Goal: Task Accomplishment & Management: Complete application form

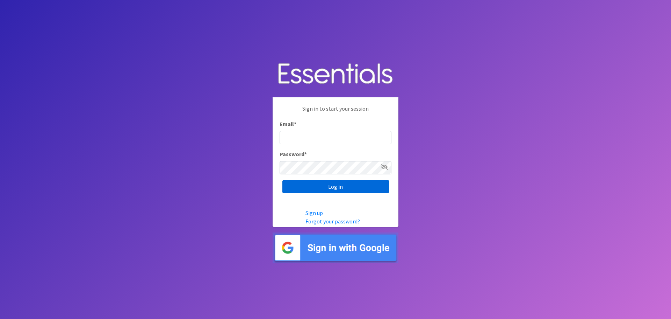
type input "[EMAIL_ADDRESS][DOMAIN_NAME]"
click at [324, 189] on input "Log in" at bounding box center [336, 186] width 107 height 13
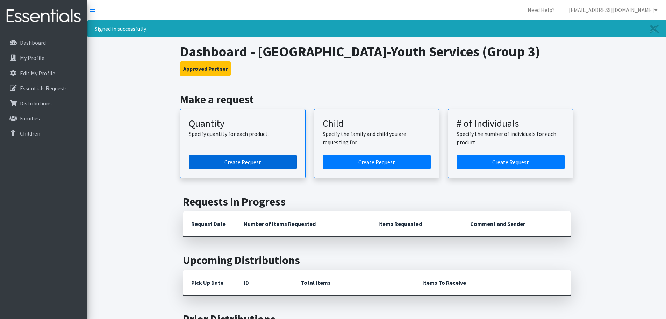
click at [241, 163] on link "Create Request" at bounding box center [243, 162] width 108 height 15
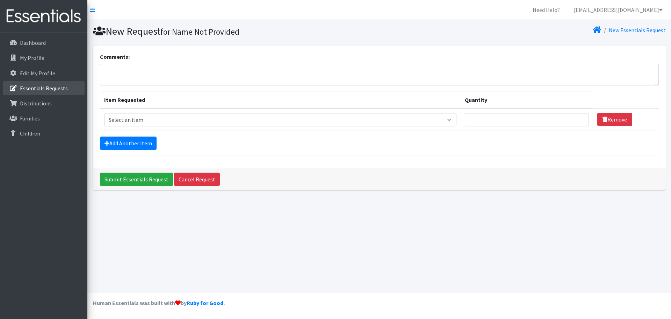
click at [45, 89] on p "Essentials Requests" at bounding box center [44, 88] width 48 height 7
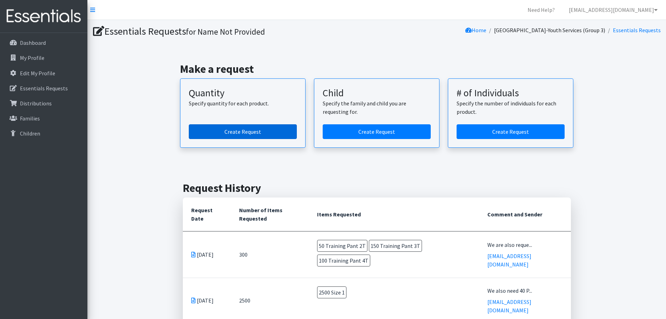
click at [244, 129] on link "Create Request" at bounding box center [243, 131] width 108 height 15
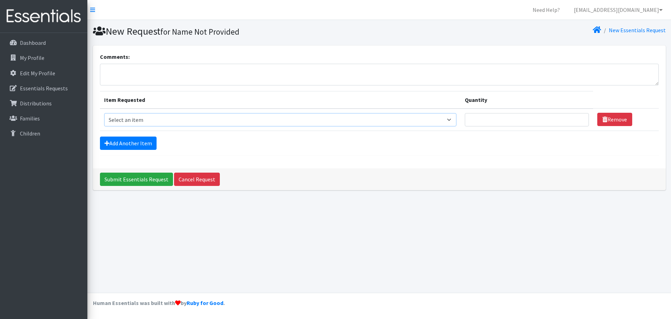
click at [446, 121] on select "Select an item Size 0/Newborn Size 1 Size 2 Size 3 Size 4 Size 5 Size 6 Size 7 …" at bounding box center [280, 119] width 353 height 13
select select "1090"
click at [104, 113] on select "Select an item Size 0/Newborn Size 1 Size 2 Size 3 Size 4 Size 5 Size 6 Size 7 …" at bounding box center [280, 119] width 353 height 13
click at [497, 119] on input "Quantity" at bounding box center [527, 119] width 124 height 13
type input "2500"
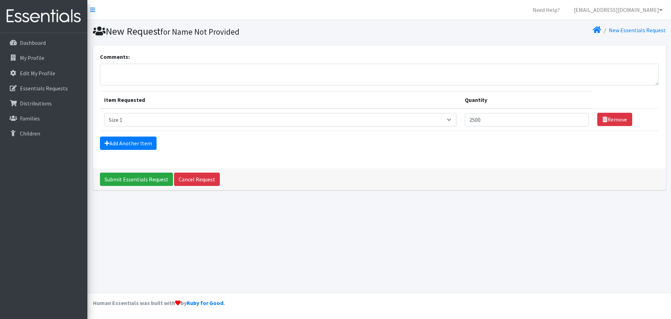
click at [562, 148] on div "Add Another Item" at bounding box center [379, 142] width 559 height 13
click at [121, 140] on link "Add Another Item" at bounding box center [128, 142] width 57 height 13
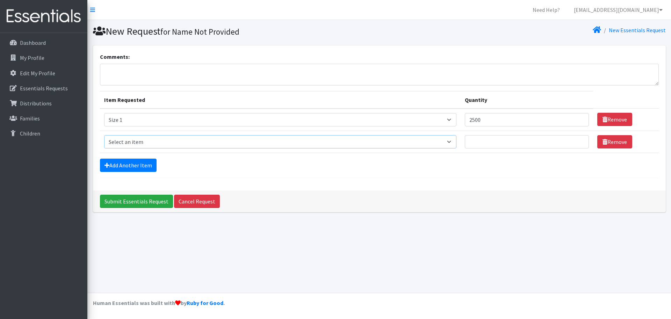
click at [316, 144] on select "Select an item Size 0/Newborn Size 1 Size 2 Size 3 Size 4 Size 5 Size 6 Size 7 …" at bounding box center [280, 141] width 353 height 13
select select "1105"
click at [104, 135] on select "Select an item Size 0/Newborn Size 1 Size 2 Size 3 Size 4 Size 5 Size 6 Size 7 …" at bounding box center [280, 141] width 353 height 13
click at [479, 137] on input "Quantity" at bounding box center [527, 141] width 124 height 13
type input "150"
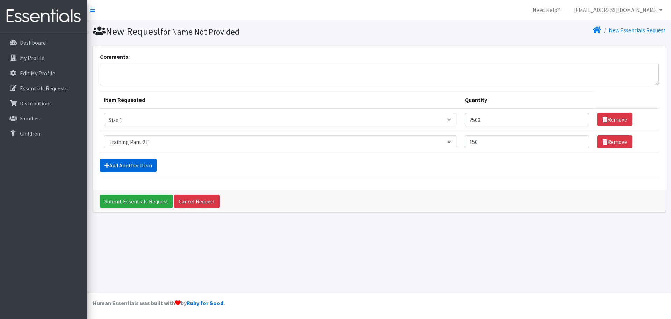
click at [148, 165] on link "Add Another Item" at bounding box center [128, 164] width 57 height 13
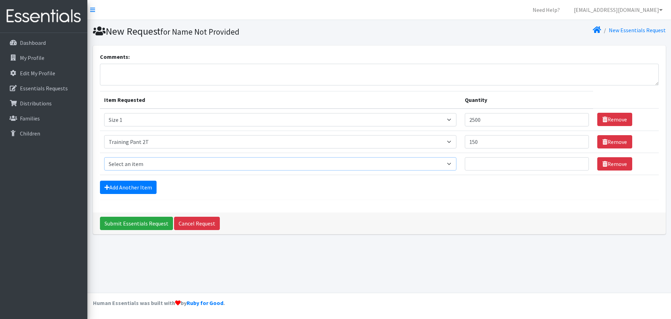
click at [214, 163] on select "Select an item Size 0/Newborn Size 1 Size 2 Size 3 Size 4 Size 5 Size 6 Size 7 …" at bounding box center [280, 163] width 353 height 13
select select "1107"
click at [104, 157] on select "Select an item Size 0/Newborn Size 1 Size 2 Size 3 Size 4 Size 5 Size 6 Size 7 …" at bounding box center [280, 163] width 353 height 13
click at [488, 167] on input "Quantity" at bounding box center [527, 163] width 124 height 13
type input "150"
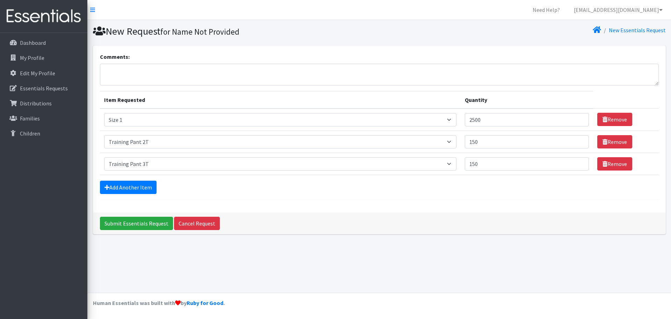
click at [405, 188] on div "Add Another Item" at bounding box center [379, 186] width 559 height 13
click at [141, 191] on link "Add Another Item" at bounding box center [128, 186] width 57 height 13
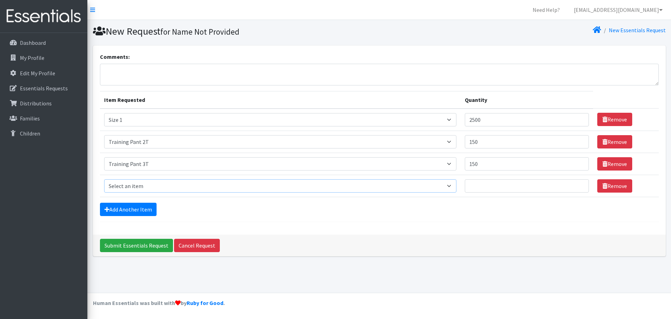
click at [221, 181] on select "Select an item Size 0/Newborn Size 1 Size 2 Size 3 Size 4 Size 5 Size 6 Size 7 …" at bounding box center [280, 185] width 353 height 13
select select "1093"
click at [104, 179] on select "Select an item Size 0/Newborn Size 1 Size 2 Size 3 Size 4 Size 5 Size 6 Size 7 …" at bounding box center [280, 185] width 353 height 13
click at [491, 184] on input "Quantity" at bounding box center [527, 185] width 124 height 13
type input "100"
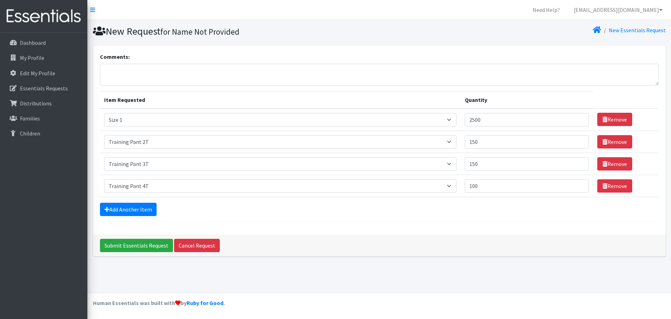
click at [459, 209] on div "Add Another Item" at bounding box center [379, 208] width 559 height 13
click at [155, 74] on textarea "Comments:" at bounding box center [379, 75] width 559 height 22
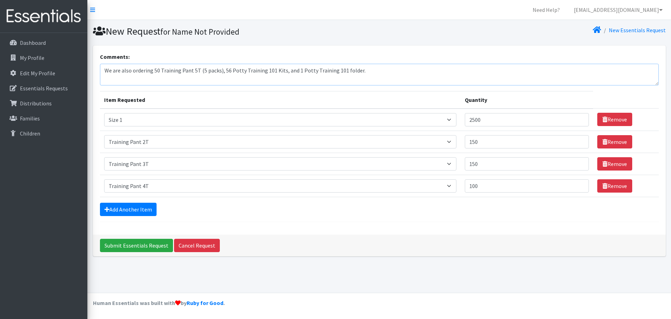
type textarea "We are also ordering 50 Training Pant 5T (5 packs), 56 Potty Training 101 Kits,…"
click at [146, 247] on input "Submit Essentials Request" at bounding box center [136, 244] width 73 height 13
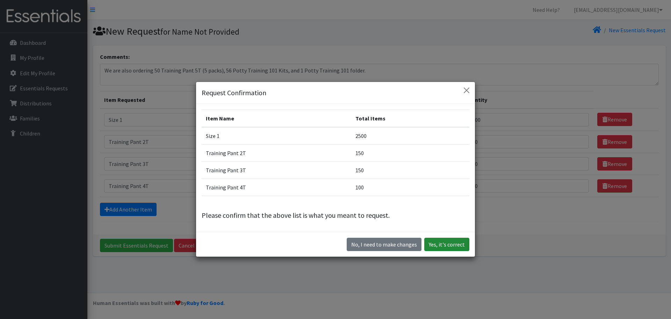
click at [448, 244] on button "Yes, it's correct" at bounding box center [446, 243] width 45 height 13
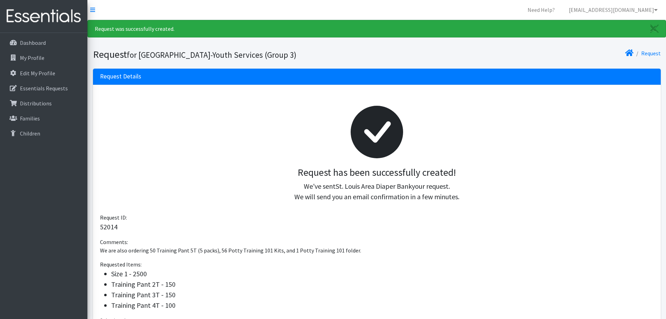
drag, startPoint x: 100, startPoint y: 252, endPoint x: 355, endPoint y: 252, distance: 254.6
click at [355, 252] on p "We are also ordering 50 Training Pant 5T (5 packs), 56 Potty Training 101 Kits,…" at bounding box center [377, 250] width 554 height 8
copy p "We are also ordering 50 Training Pant 5T (5 packs), 56 Potty Training 101 Kits,…"
click at [650, 8] on link "[EMAIL_ADDRESS][DOMAIN_NAME]" at bounding box center [613, 10] width 100 height 14
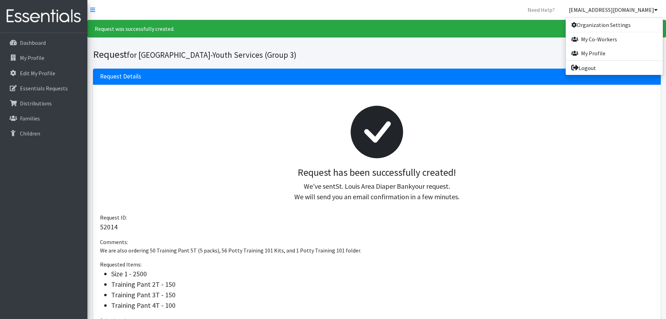
copy p "We are also ordering 50 Training Pant 5T (5 packs), 56 Potty Training 101 Kits,…"
click at [605, 65] on link "Logout" at bounding box center [614, 68] width 97 height 14
